Goal: Check status: Check status

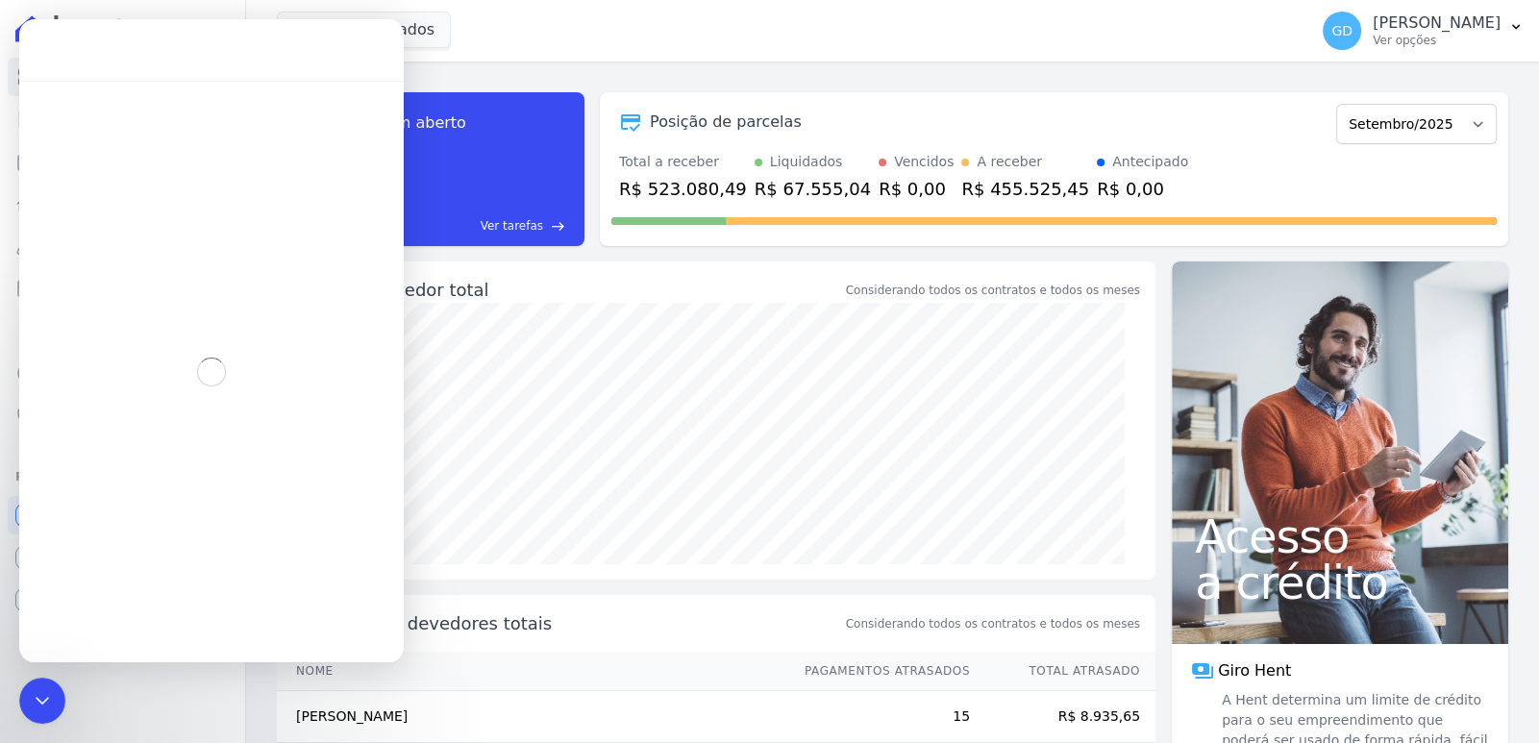
click at [692, 263] on div "Saldo devedor total Considerando todos os contratos e todos os meses" at bounding box center [716, 282] width 879 height 41
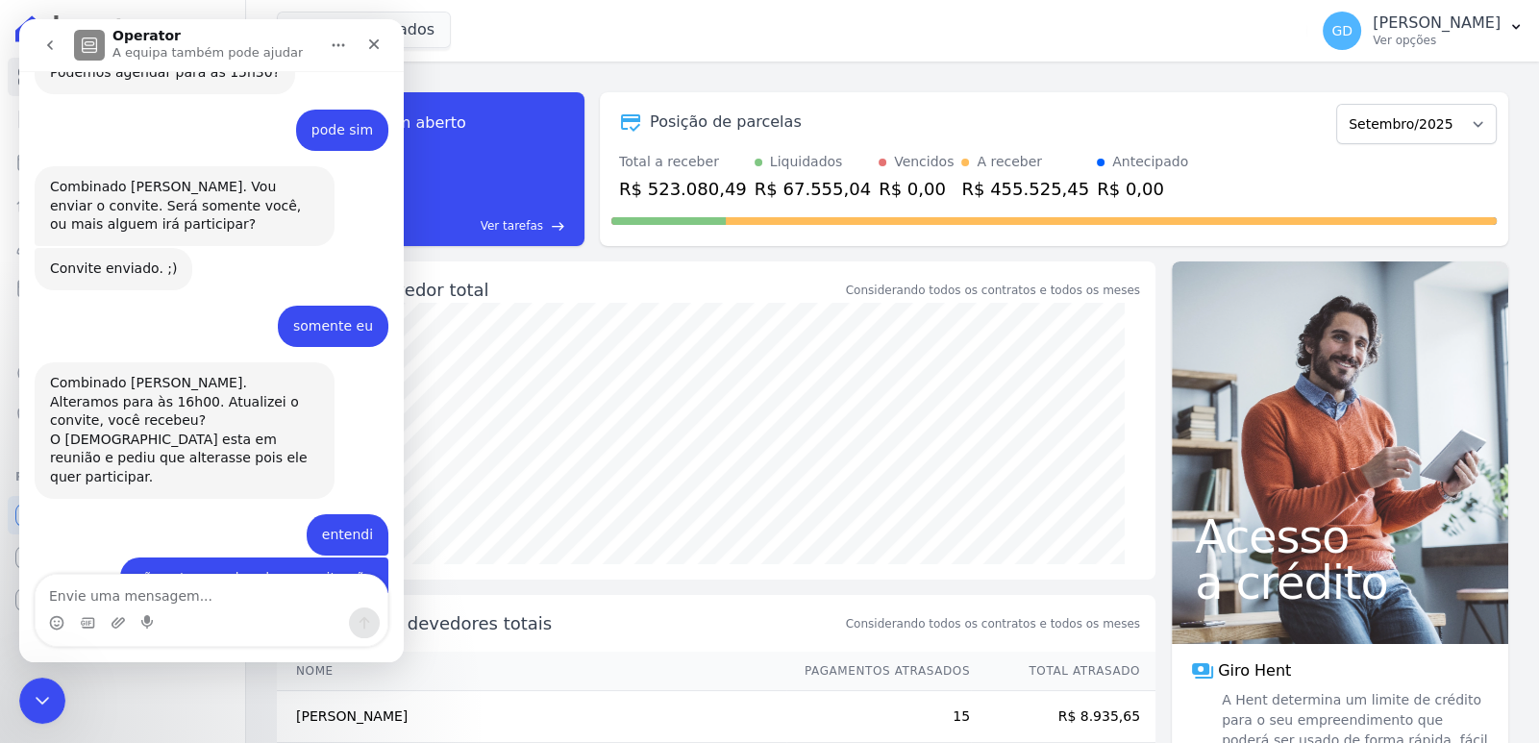
scroll to position [3378, 0]
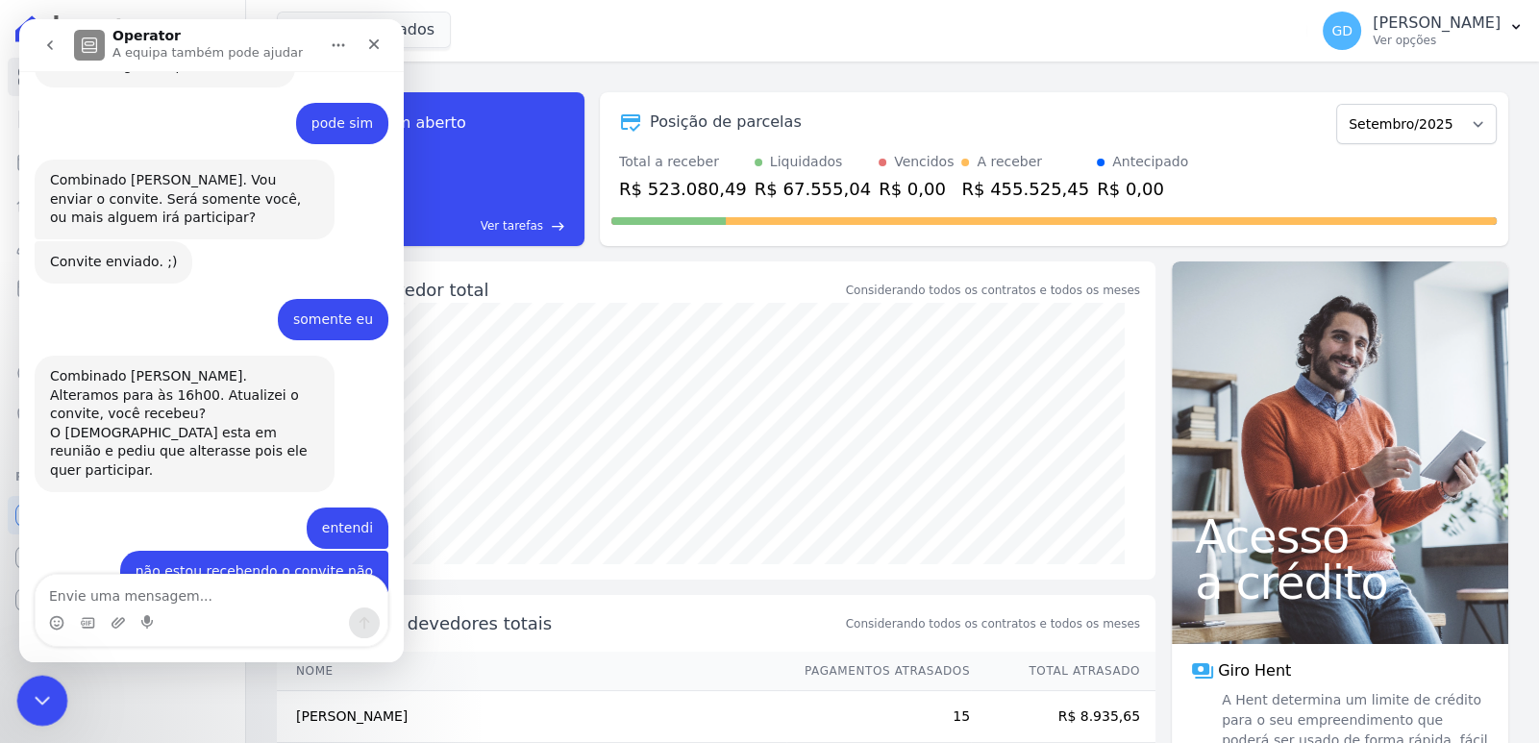
click at [32, 706] on icon "Fechar mensagem da Intercom" at bounding box center [39, 697] width 23 height 23
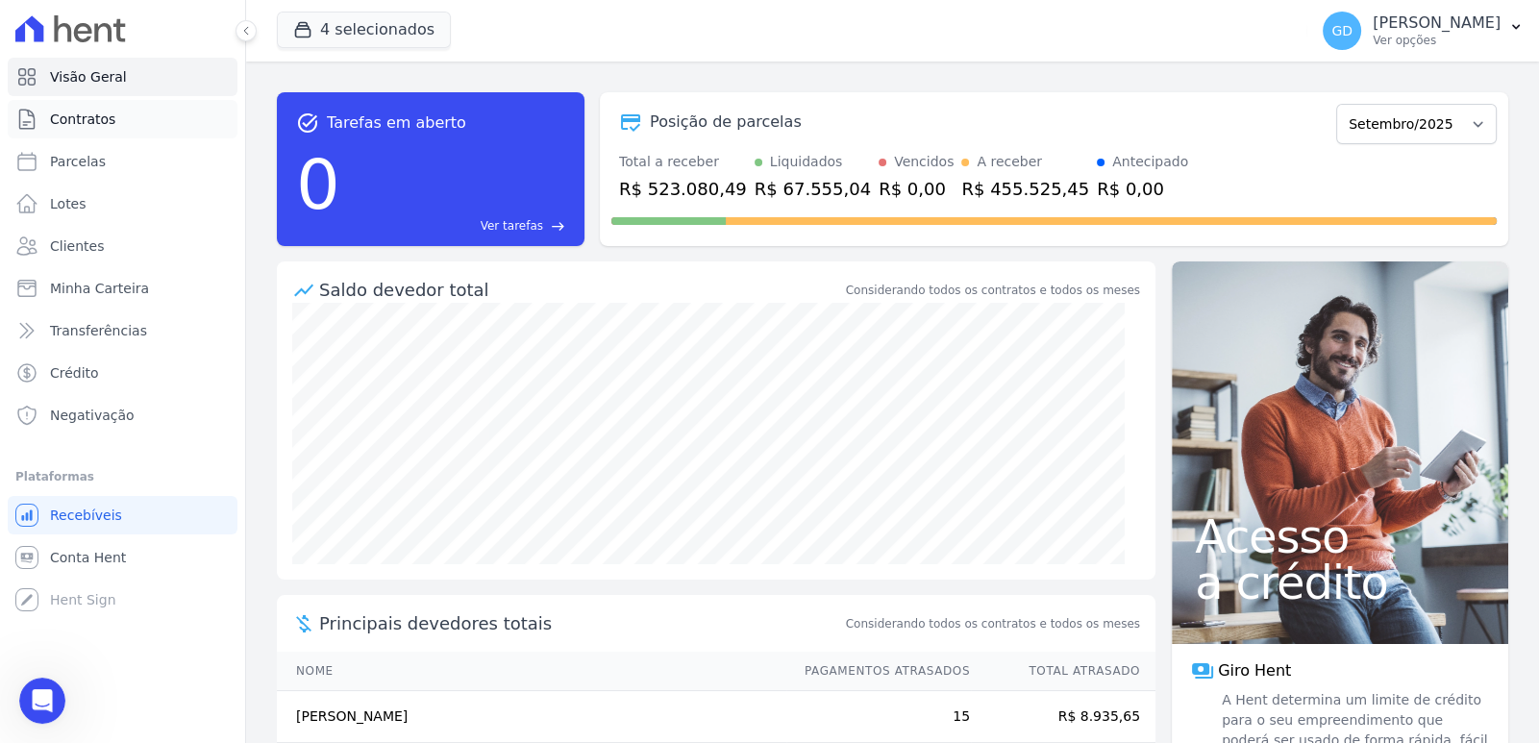
click at [94, 120] on span "Contratos" at bounding box center [82, 119] width 65 height 19
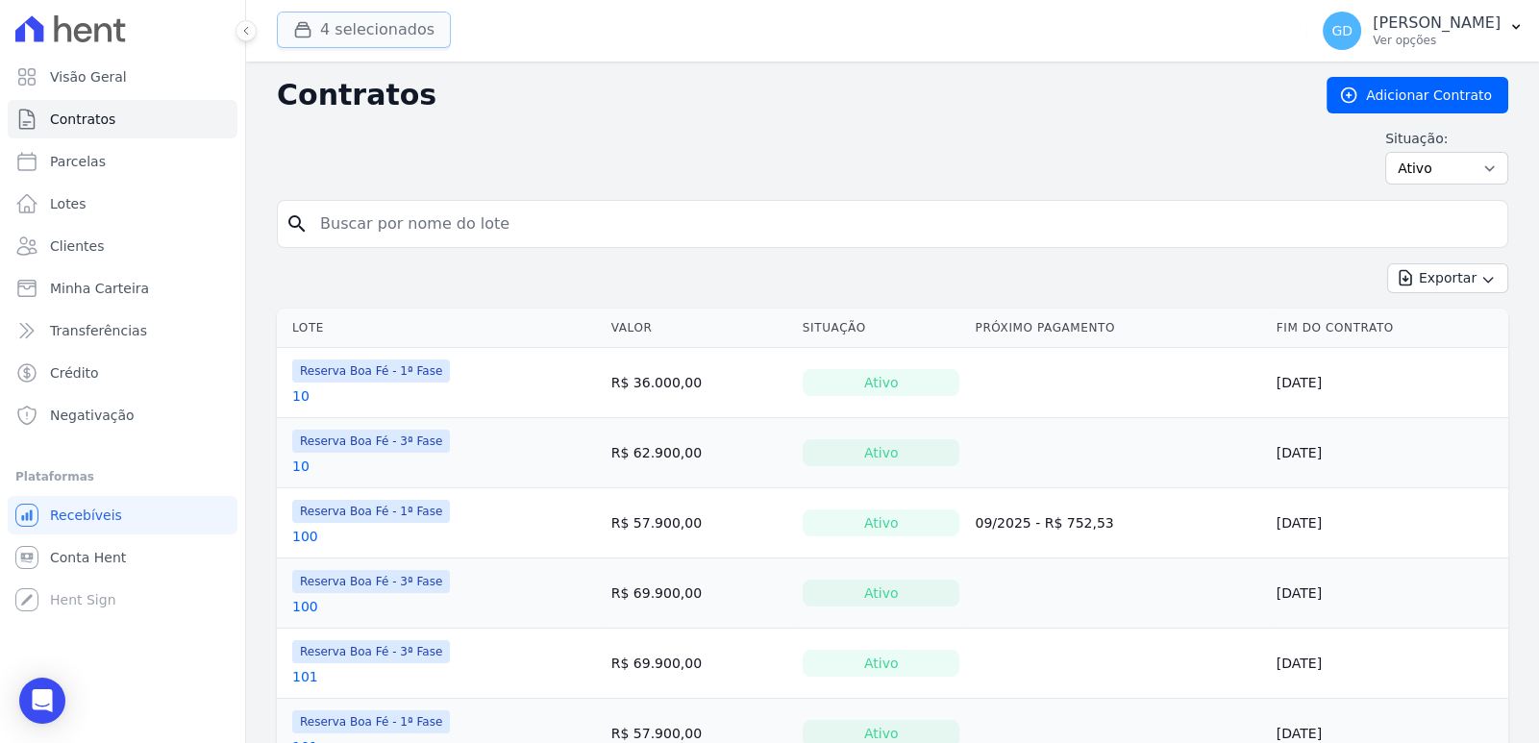
click at [391, 34] on button "4 selecionados" at bounding box center [364, 30] width 174 height 37
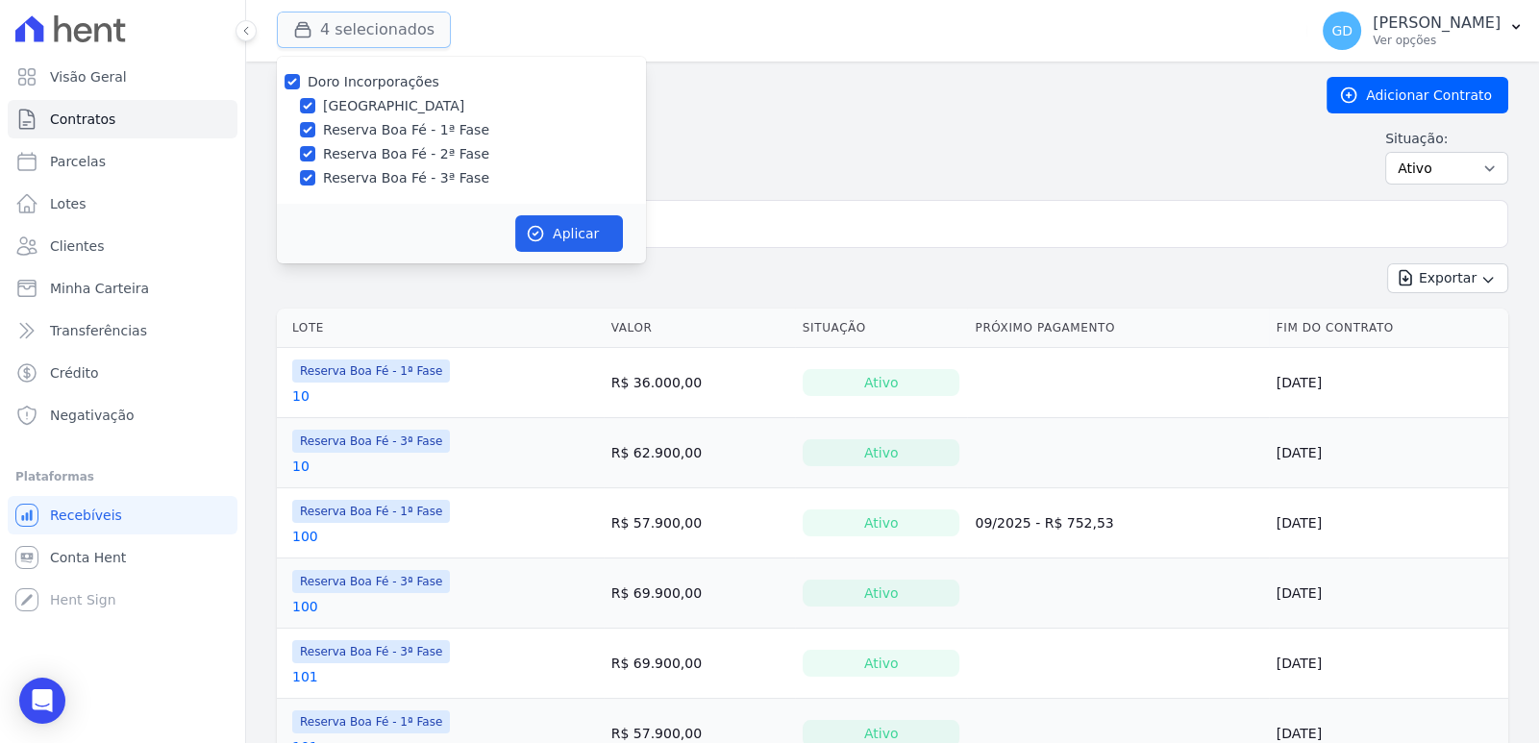
click at [391, 34] on button "4 selecionados" at bounding box center [364, 30] width 174 height 37
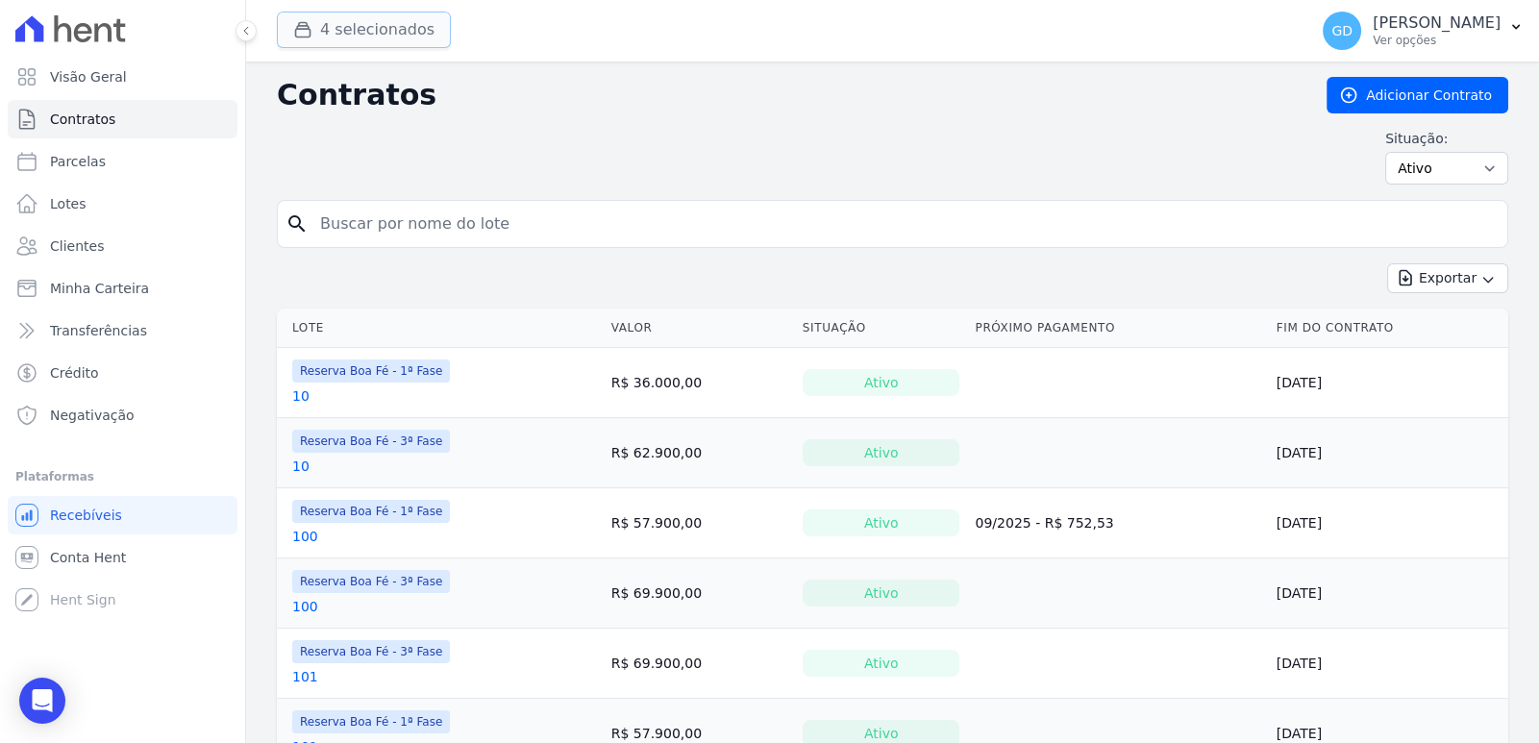
click at [393, 37] on button "4 selecionados" at bounding box center [364, 30] width 174 height 37
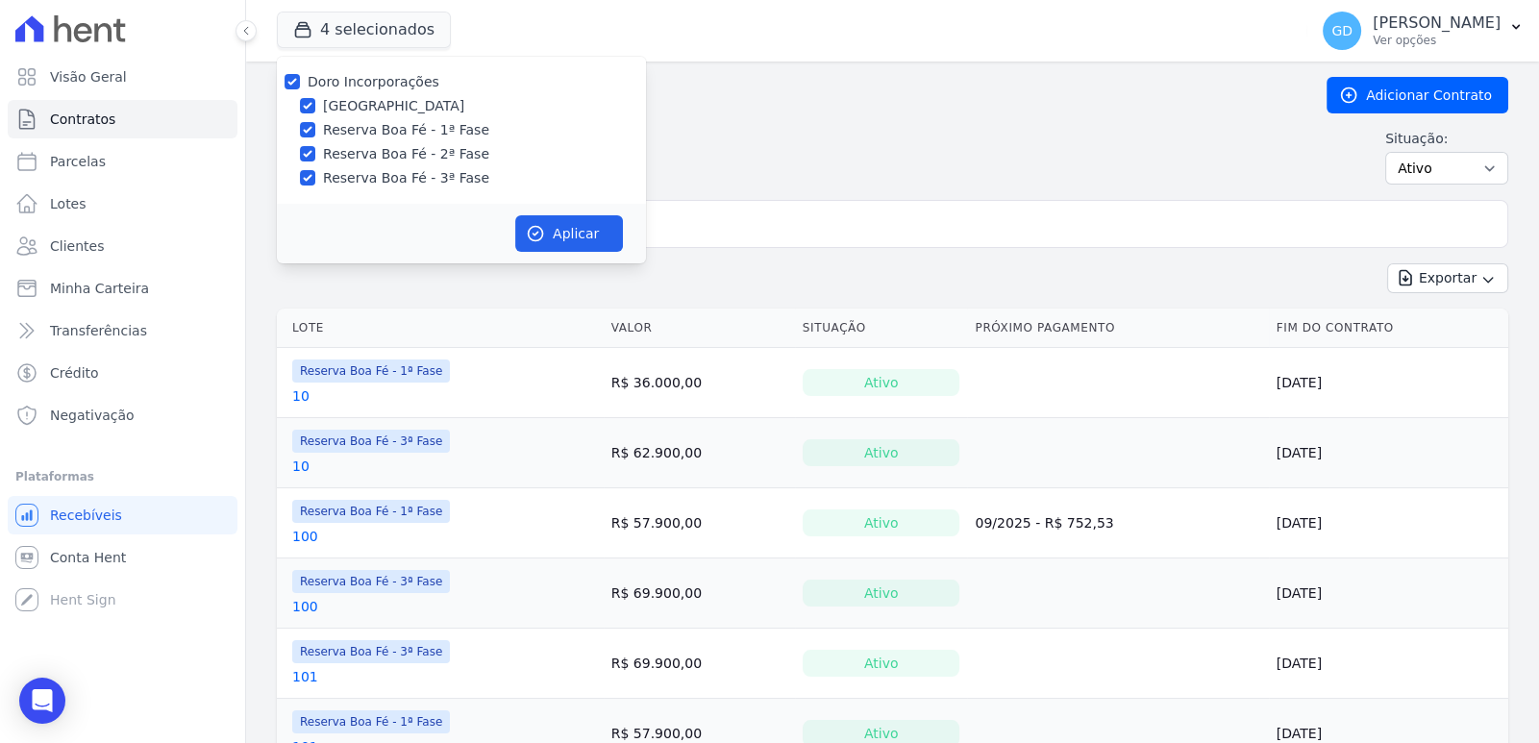
click at [386, 99] on label "[GEOGRAPHIC_DATA]" at bounding box center [393, 106] width 141 height 20
click at [315, 99] on input "[GEOGRAPHIC_DATA]" at bounding box center [307, 105] width 15 height 15
checkbox input "false"
click at [430, 140] on div "Doro Incorporações [GEOGRAPHIC_DATA] Reserva Boa Fé - 1ª Fase Reserva Boa Fé - …" at bounding box center [461, 130] width 369 height 147
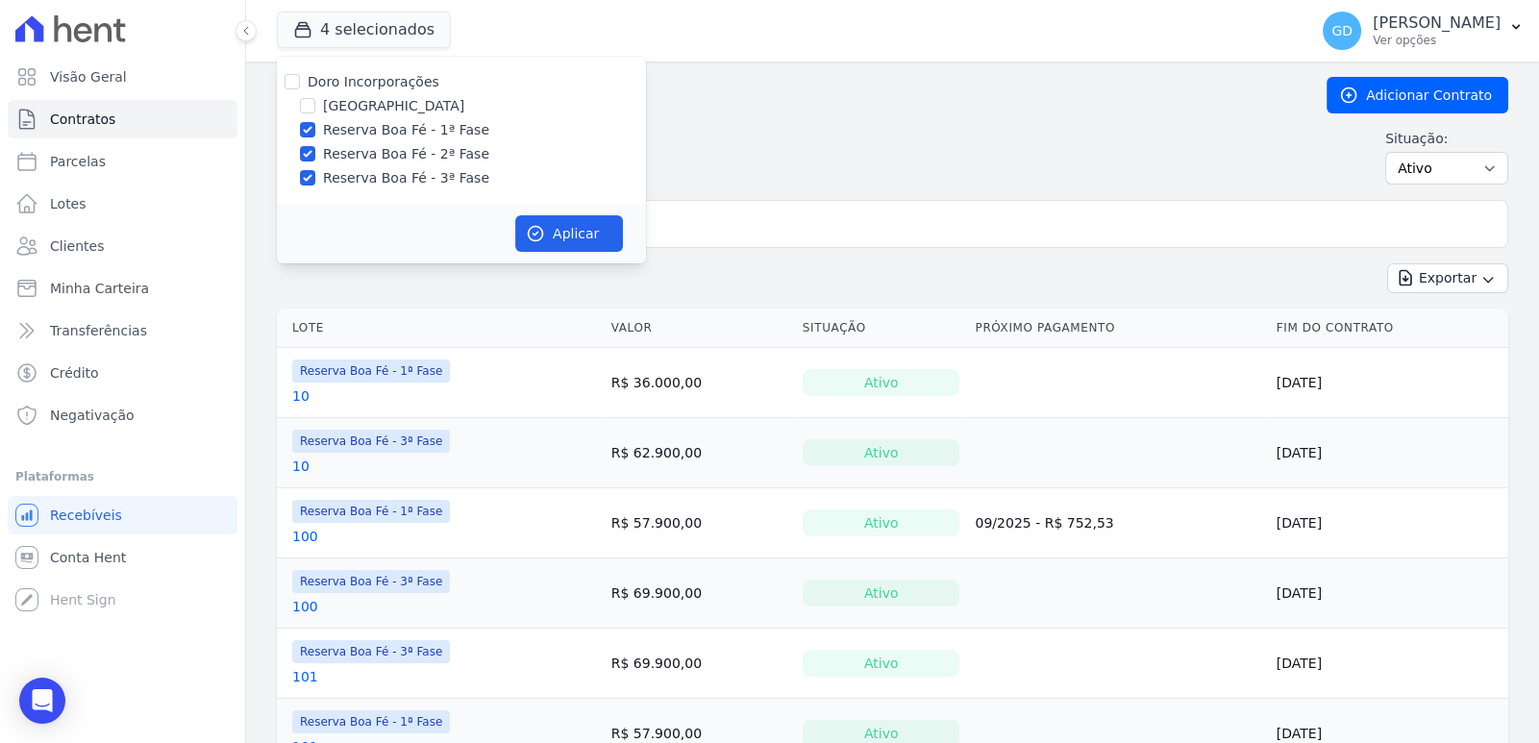
click at [417, 132] on label "Reserva Boa Fé - 1ª Fase" at bounding box center [406, 130] width 166 height 20
click at [315, 132] on input "Reserva Boa Fé - 1ª Fase" at bounding box center [307, 129] width 15 height 15
checkbox input "false"
click at [429, 178] on label "Reserva Boa Fé - 3ª Fase" at bounding box center [406, 178] width 166 height 20
click at [315, 178] on input "Reserva Boa Fé - 3ª Fase" at bounding box center [307, 177] width 15 height 15
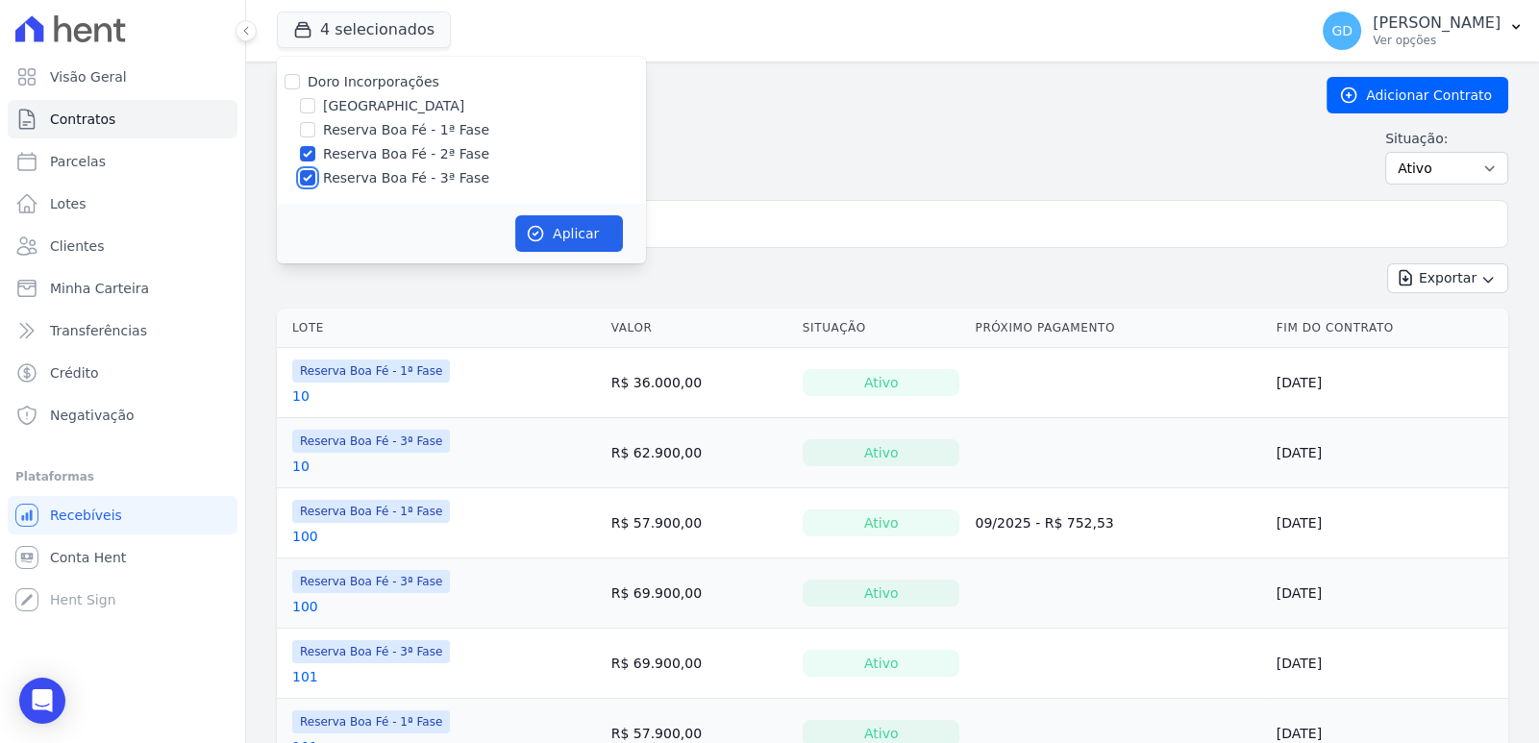
checkbox input "false"
click at [589, 244] on button "Aplicar" at bounding box center [569, 233] width 108 height 37
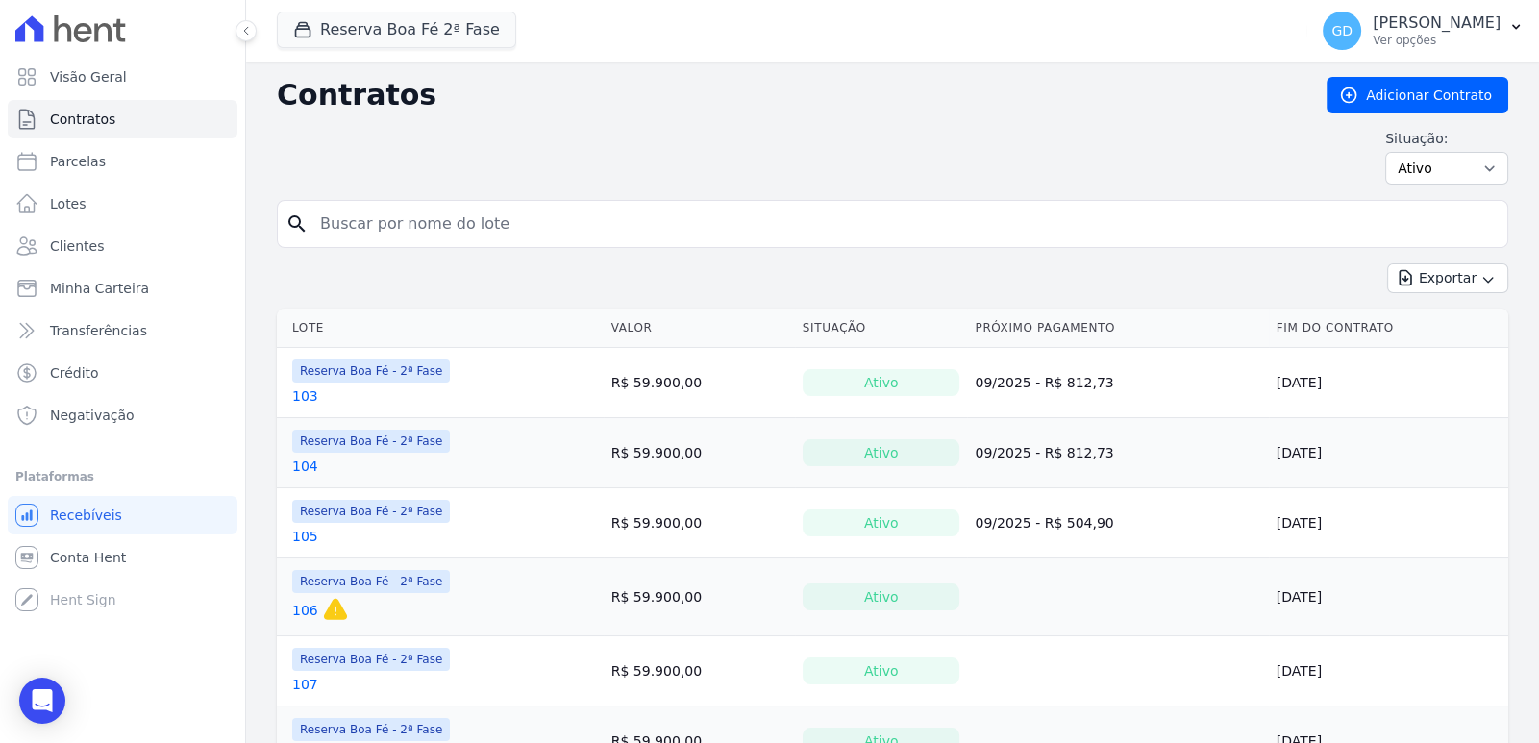
click at [676, 239] on input "search" at bounding box center [904, 224] width 1191 height 38
type input "125"
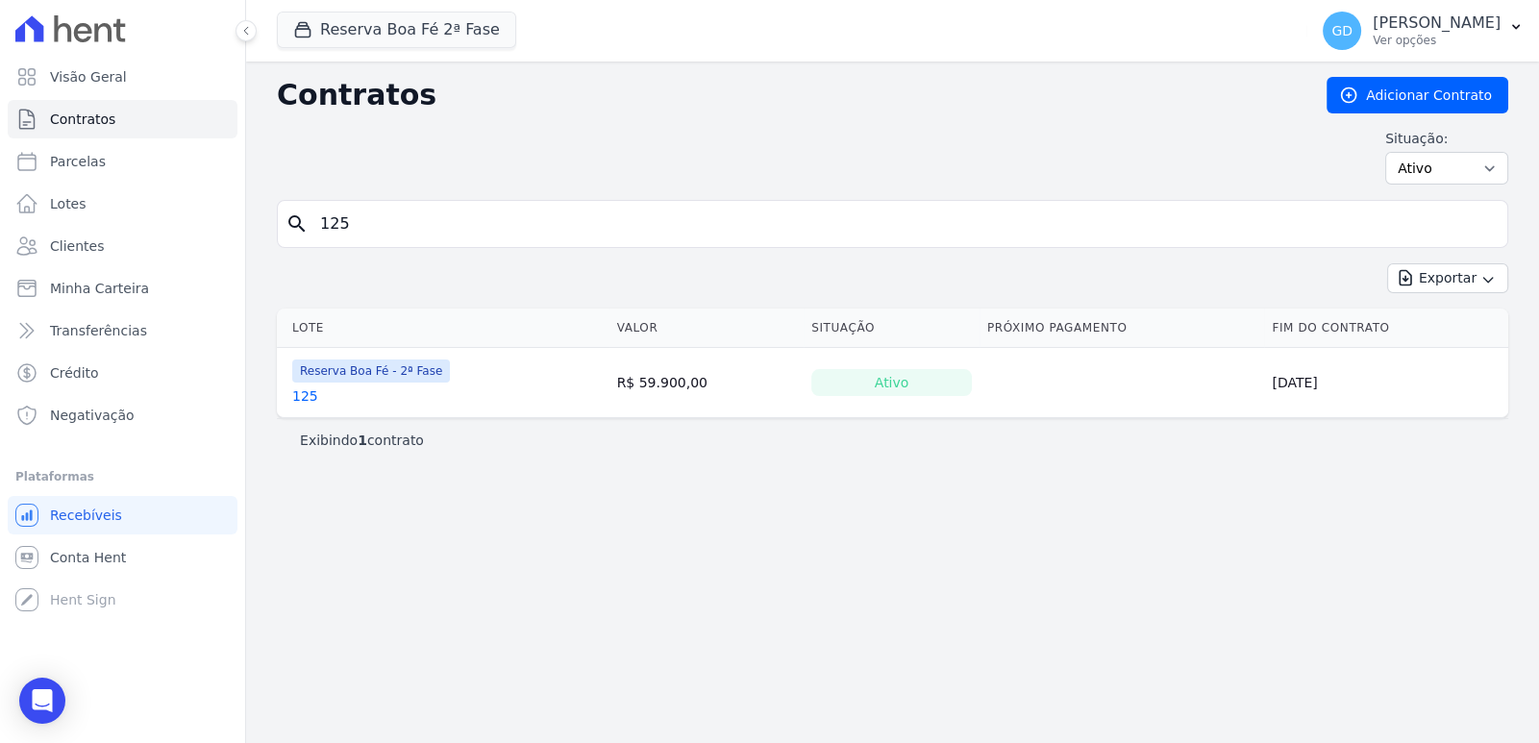
click at [307, 390] on link "125" at bounding box center [305, 395] width 26 height 19
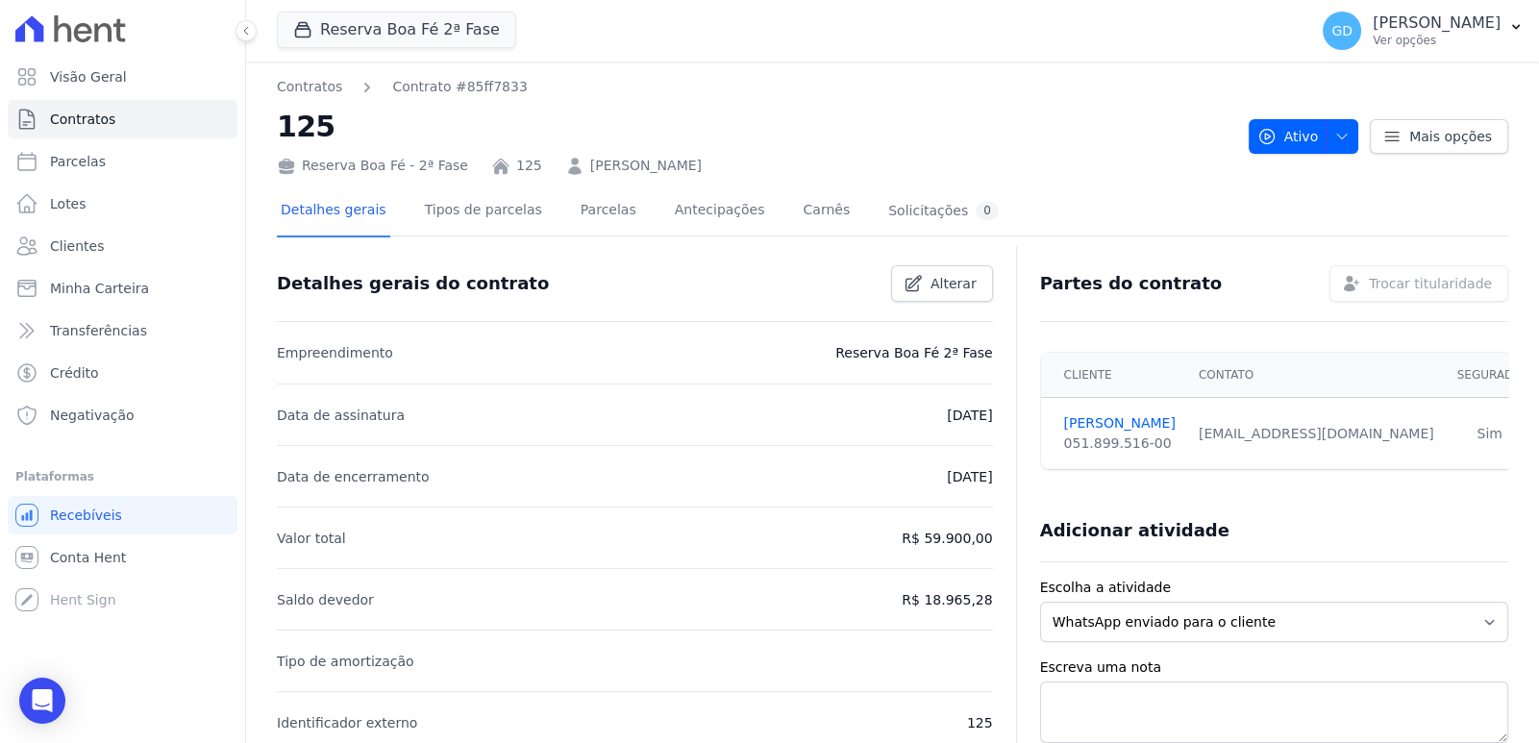
click at [611, 211] on div "Detalhes gerais Tipos de parcelas [GEOGRAPHIC_DATA] Antecipações Carnês Solicit…" at bounding box center [640, 212] width 726 height 51
click at [594, 217] on link "Parcelas" at bounding box center [608, 212] width 63 height 51
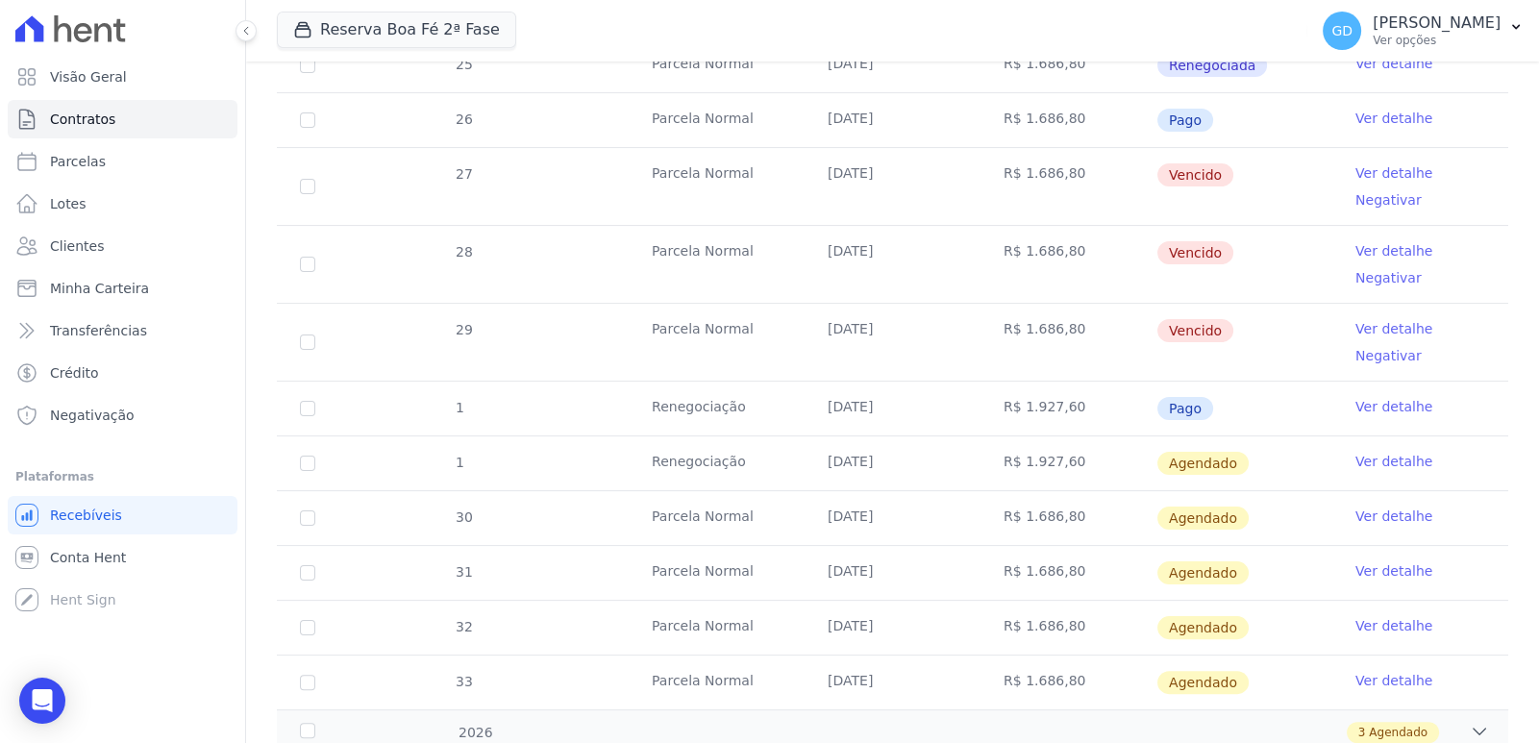
scroll to position [641, 0]
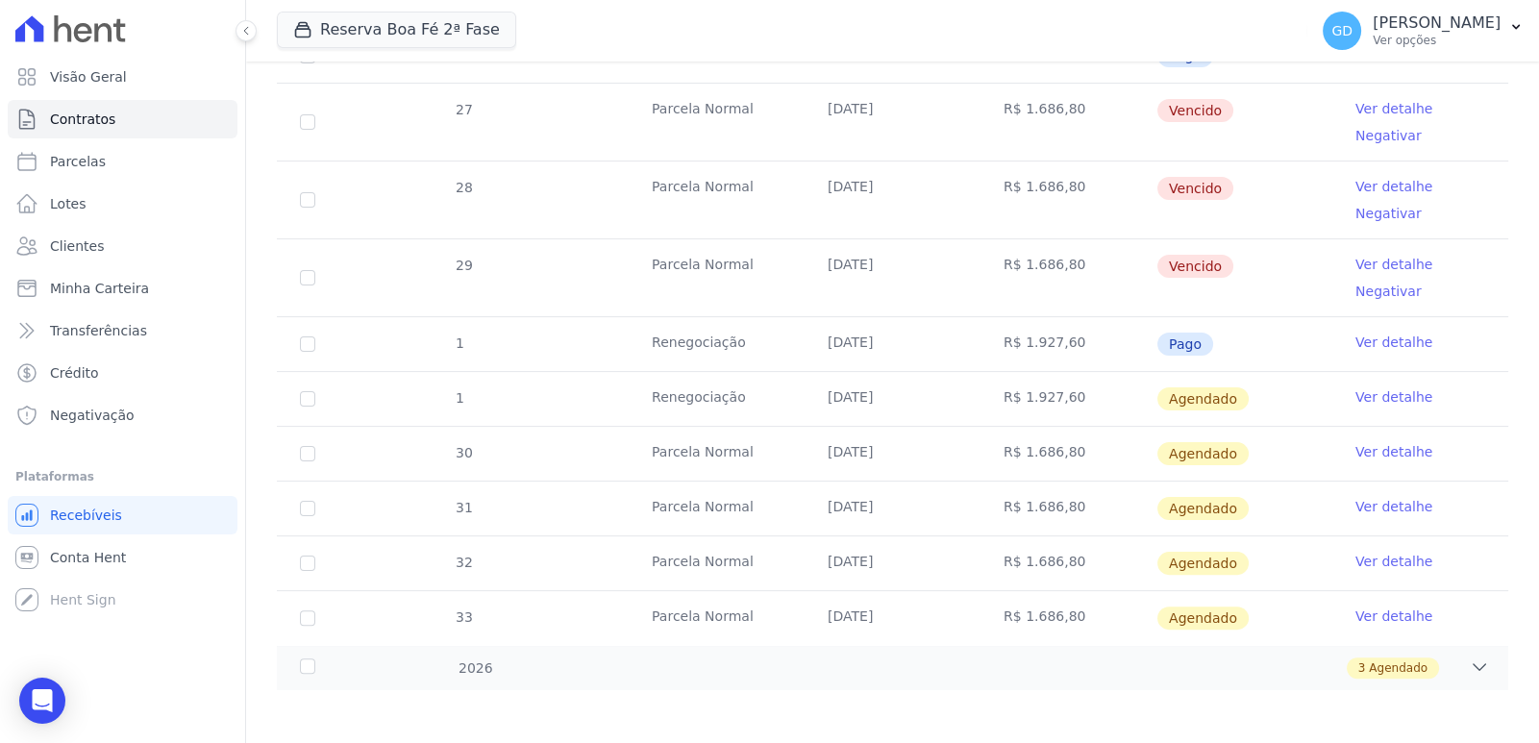
click at [881, 661] on div "3 Agendado" at bounding box center [952, 668] width 1073 height 21
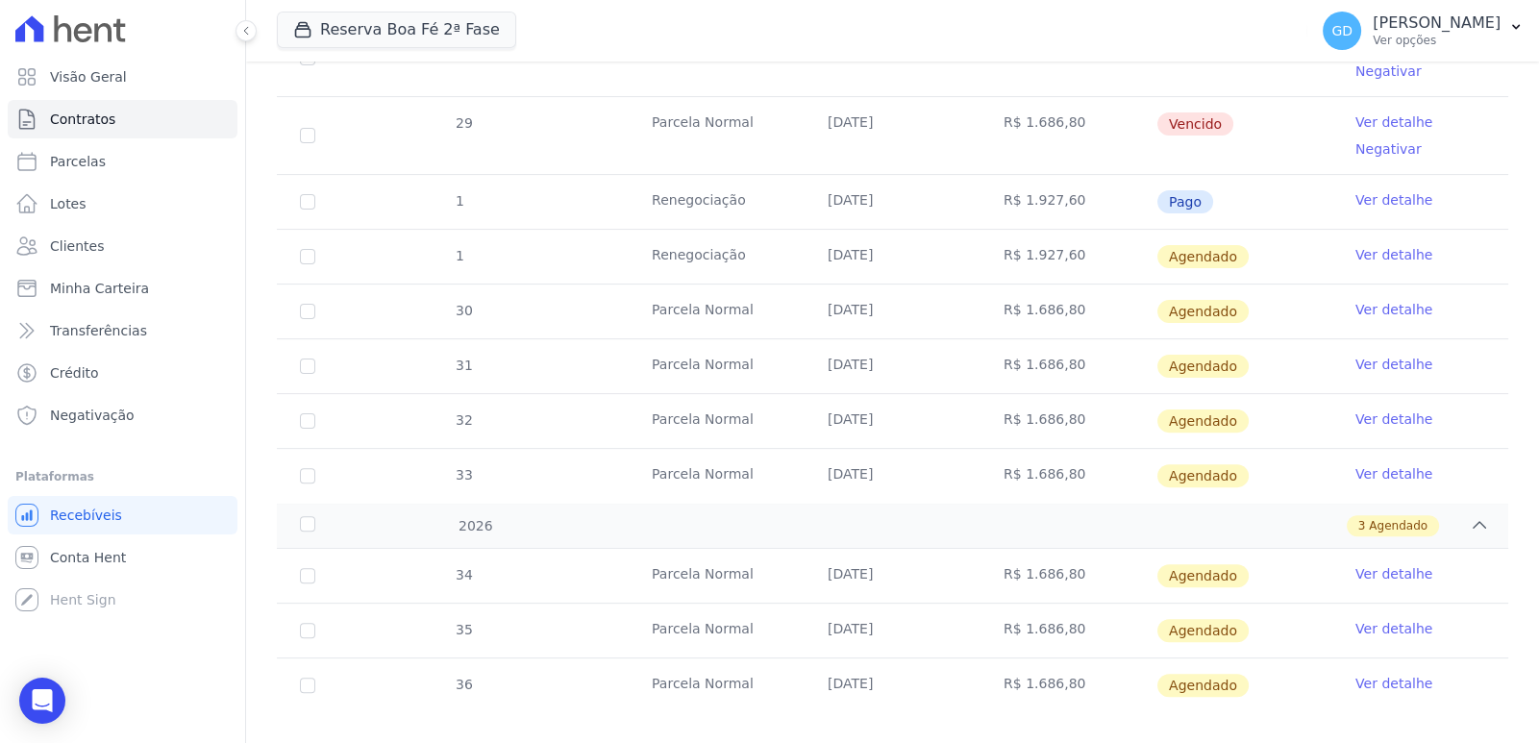
scroll to position [805, 0]
